Goal: Transaction & Acquisition: Purchase product/service

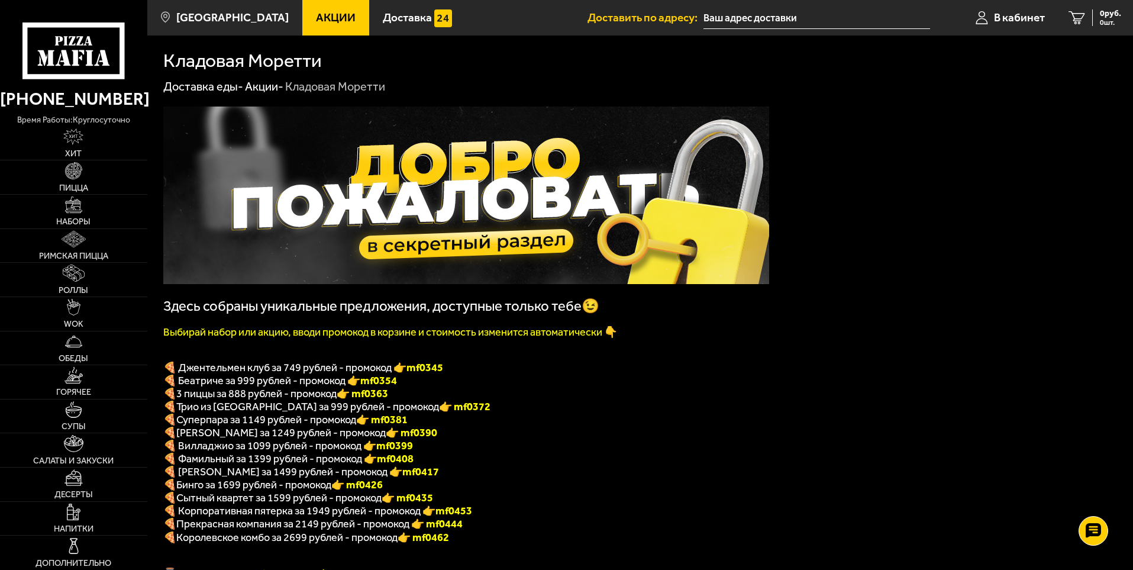
scroll to position [1117, 0]
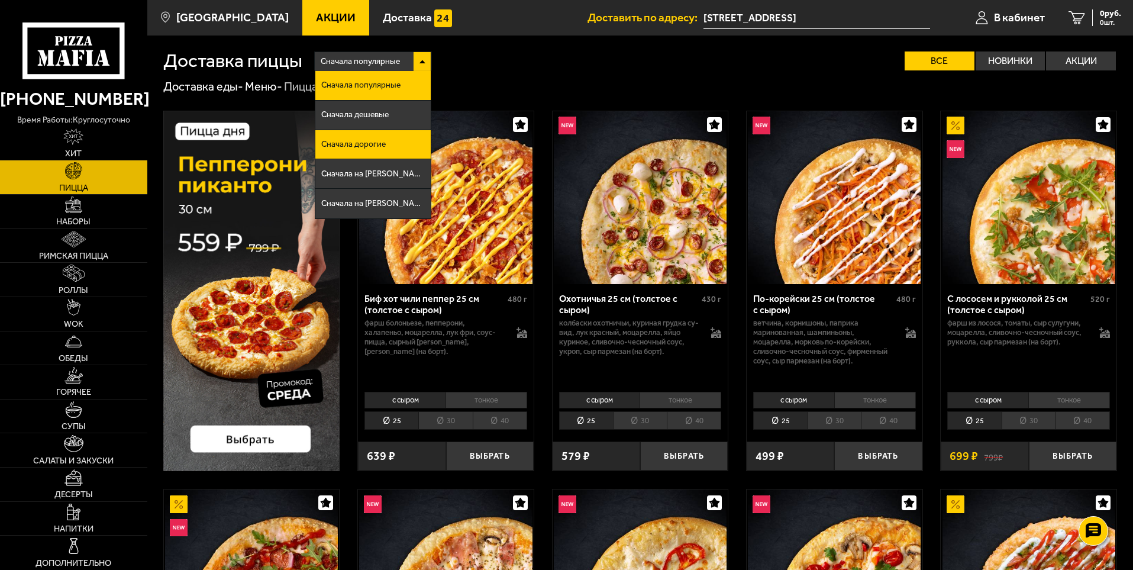
click at [373, 135] on li "Сначала дорогие" at bounding box center [372, 145] width 115 height 30
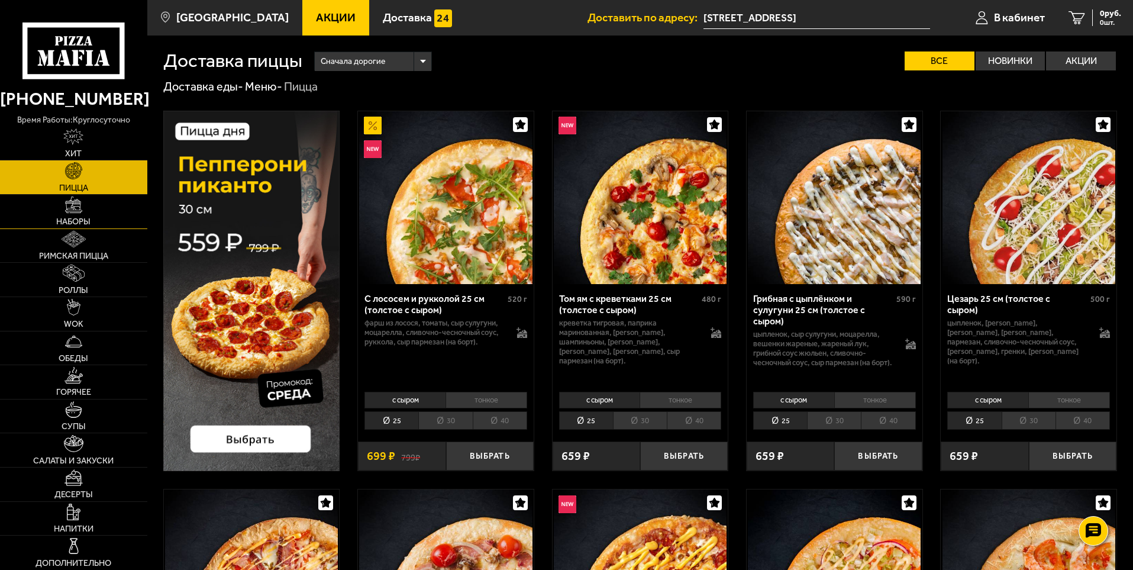
click at [79, 208] on img at bounding box center [73, 204] width 17 height 17
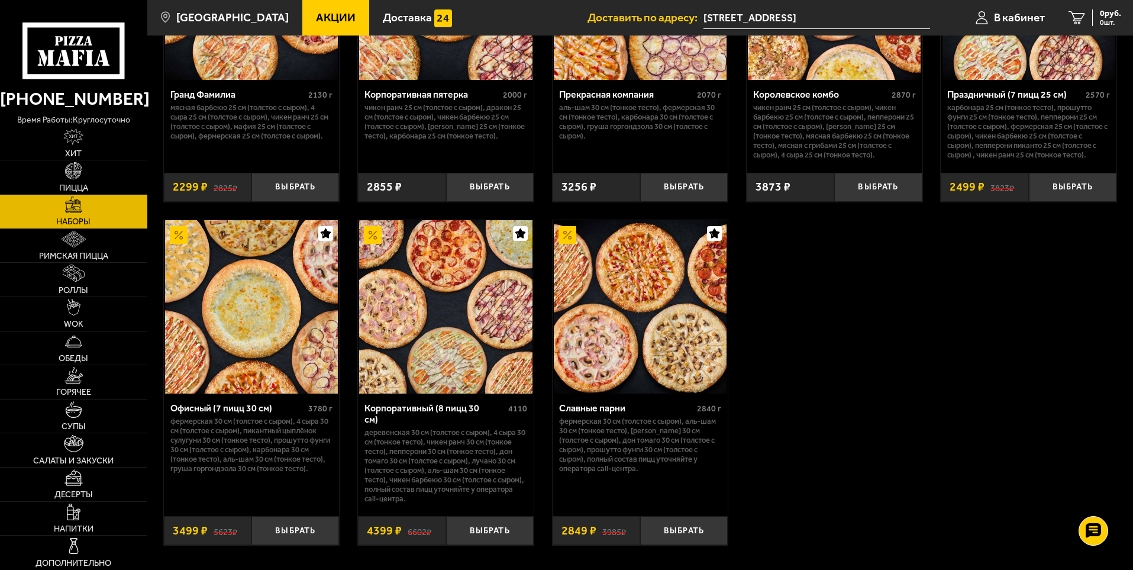
scroll to position [1715, 0]
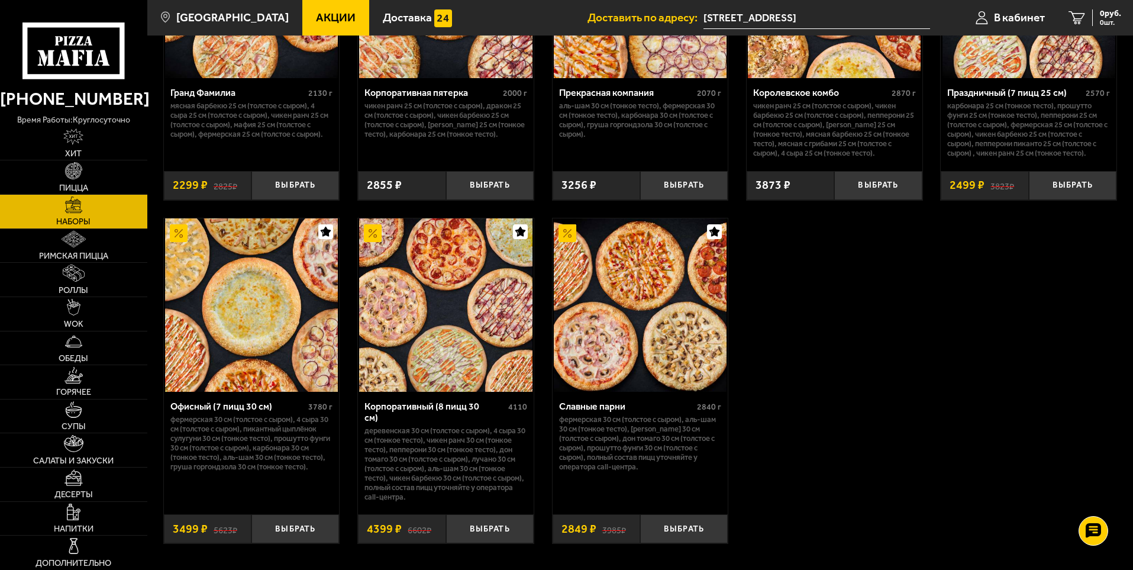
click at [241, 297] on img at bounding box center [251, 304] width 173 height 173
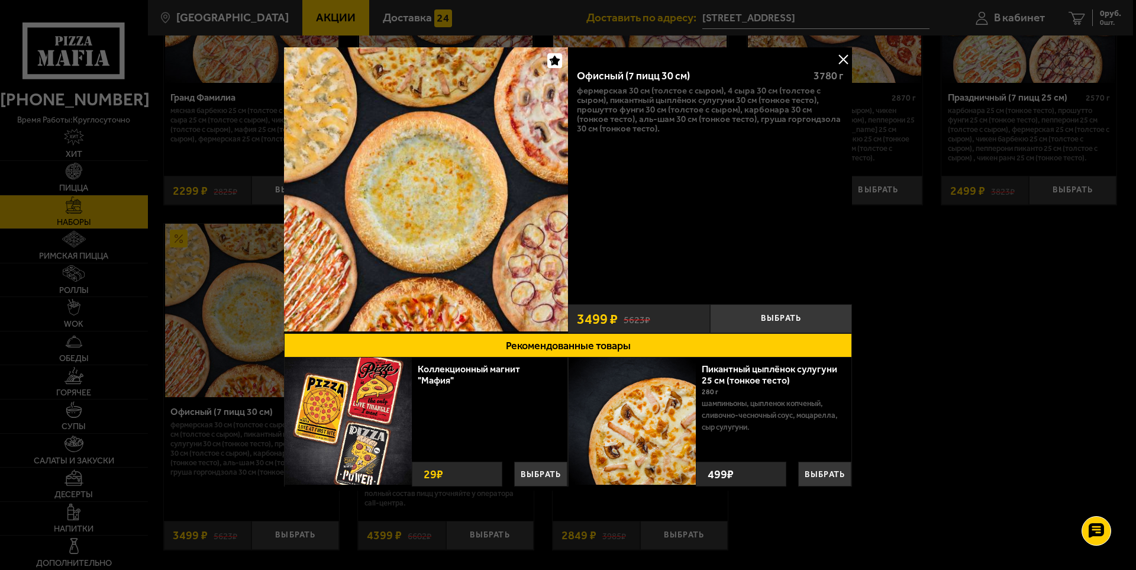
click at [424, 222] on img at bounding box center [426, 189] width 284 height 284
click at [841, 60] on button at bounding box center [843, 59] width 18 height 18
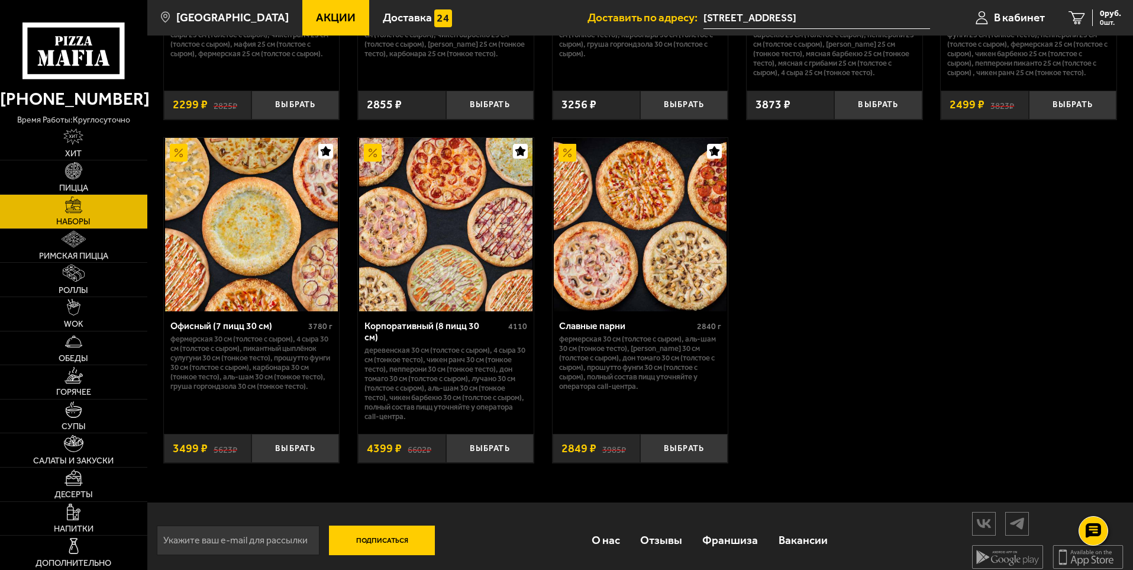
scroll to position [1799, 0]
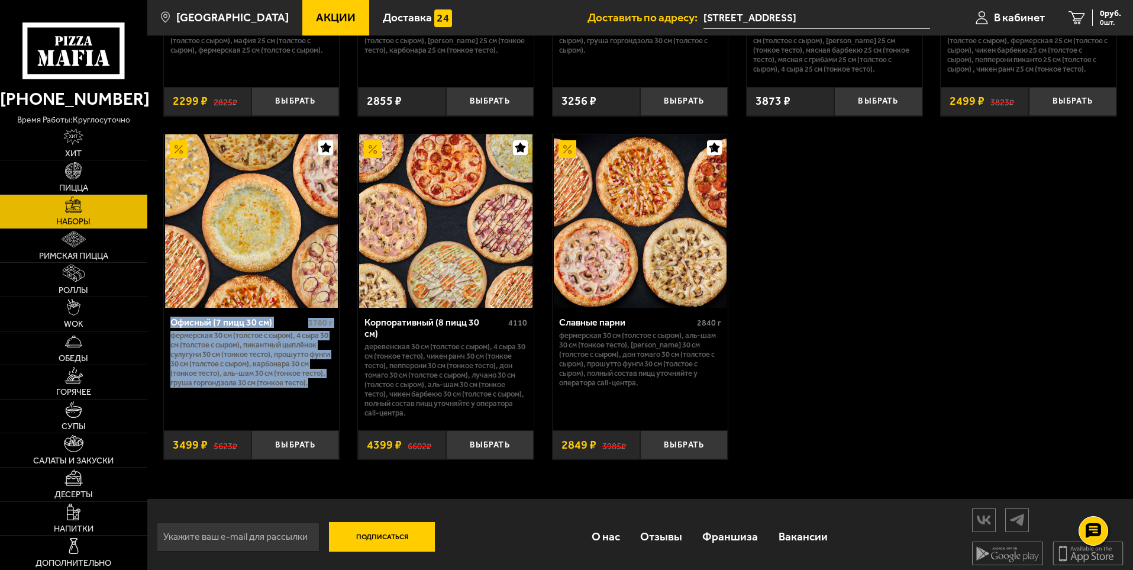
drag, startPoint x: 210, startPoint y: 405, endPoint x: 159, endPoint y: 327, distance: 92.7
copy div "Офисный (7 пицц 30 см) 3780 г Фермерская 30 см (толстое с сыром), 4 сыра 30 см …"
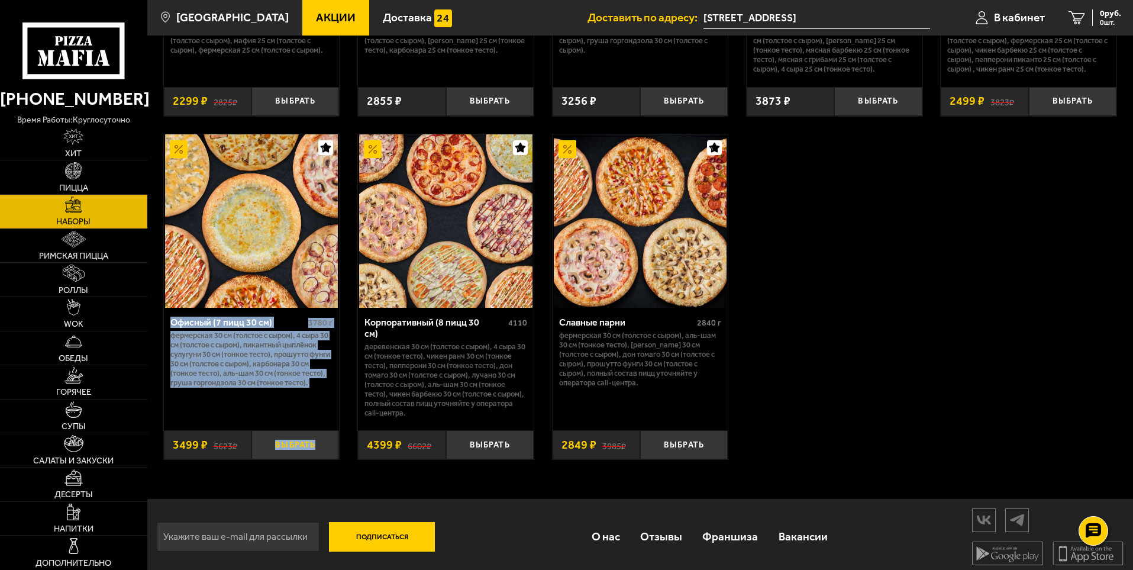
drag, startPoint x: 164, startPoint y: 325, endPoint x: 323, endPoint y: 442, distance: 197.6
click at [323, 442] on div "Офисный (7 пицц 30 см) 3780 г Фермерская 30 см (толстое с сыром), 4 сыра 30 см …" at bounding box center [252, 384] width 176 height 152
copy div "Офисный (7 пицц 30 см) 3780 г Фермерская 30 см (толстое с сыром), 4 сыра 30 см …"
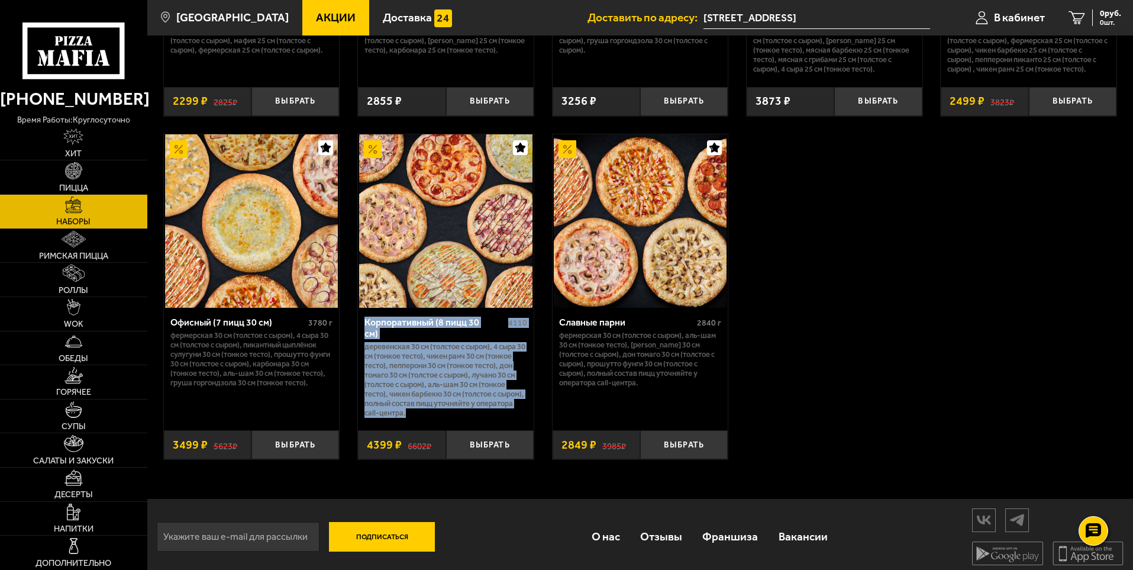
drag, startPoint x: 359, startPoint y: 324, endPoint x: 520, endPoint y: 409, distance: 181.8
click at [520, 409] on div "Корпоративный (8 пицц 30 см) 4110 Деревенская 30 см (толстое с сыром), 4 сыра 3…" at bounding box center [446, 365] width 176 height 114
copy div "Корпоративный (8 пицц 30 см) 4110 Деревенская 30 см (толстое с сыром), 4 сыра 3…"
click at [756, 547] on link "Франшиза" at bounding box center [730, 536] width 76 height 38
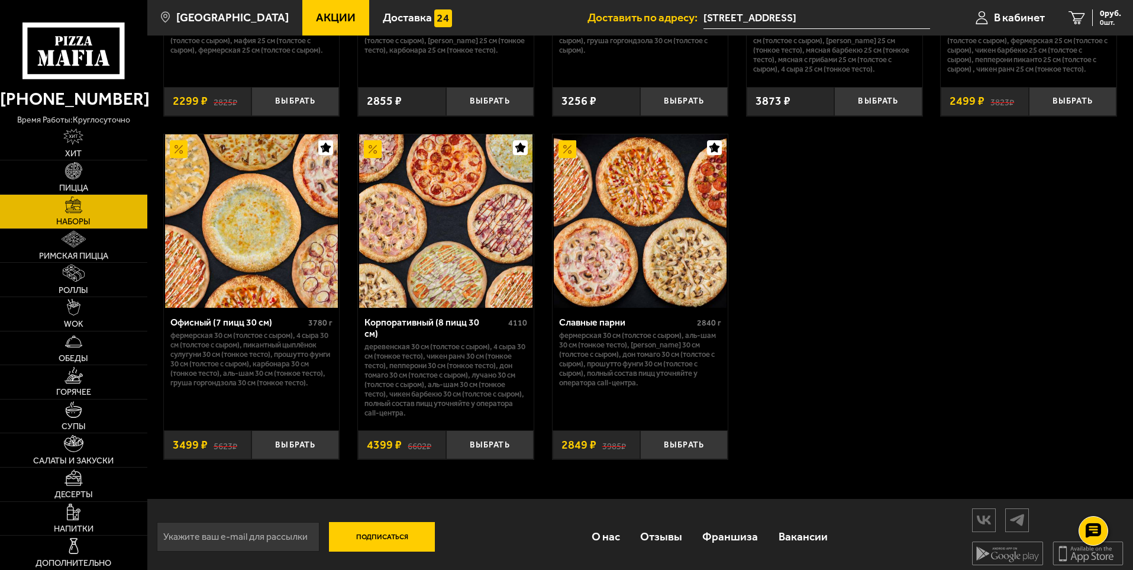
click at [652, 568] on div "Подписаться О нас Отзывы Франшиза Вакансии Мы в соцсетях Скачивайте мобильные п…" at bounding box center [640, 537] width 986 height 76
